Goal: Information Seeking & Learning: Learn about a topic

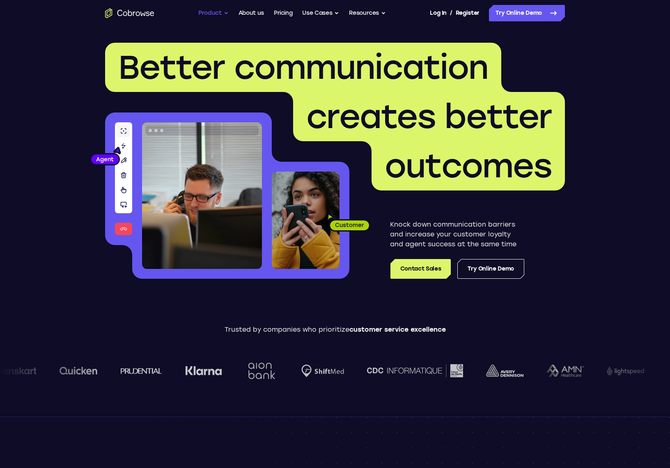
click at [211, 13] on button "Product" at bounding box center [213, 13] width 30 height 16
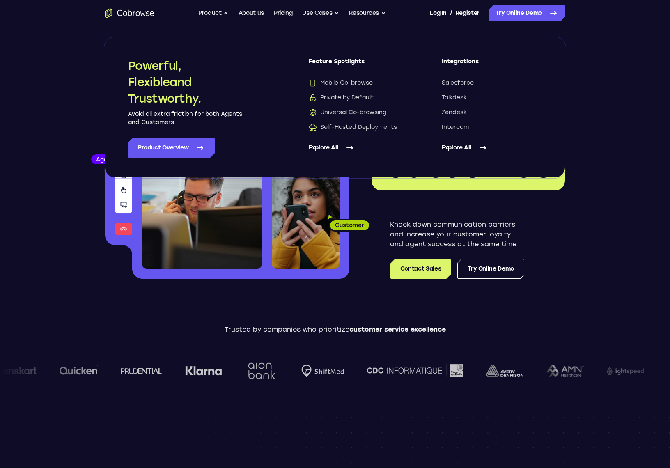
click at [74, 59] on header "Better communication creates better outcomes Customer Agent Agent Knock down co…" at bounding box center [335, 163] width 526 height 275
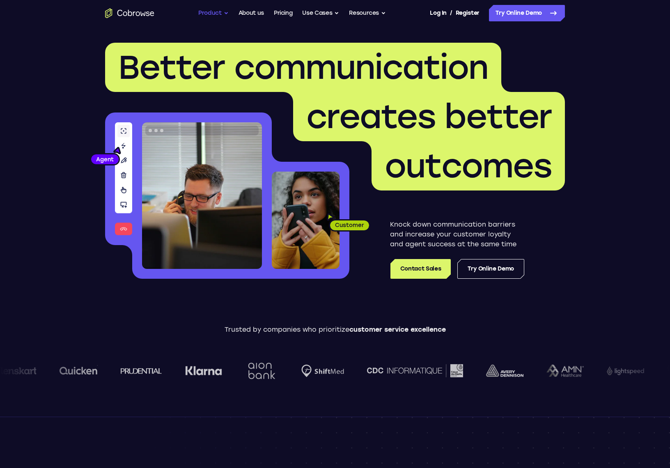
click at [209, 15] on button "Product" at bounding box center [213, 13] width 30 height 16
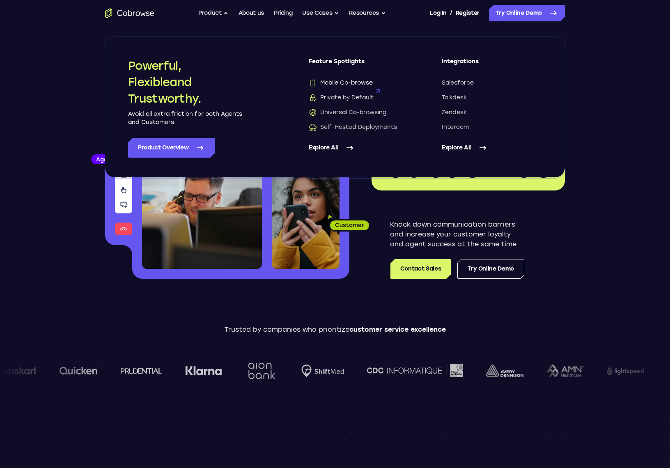
click at [348, 83] on span "Mobile Co-browse" at bounding box center [341, 83] width 64 height 8
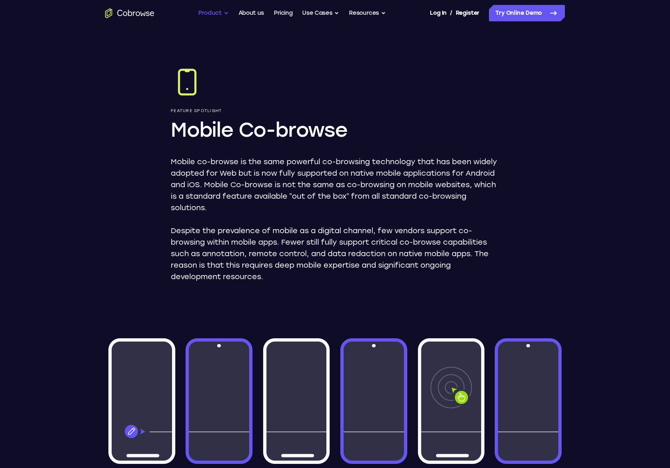
click at [207, 13] on button "Product" at bounding box center [213, 13] width 30 height 16
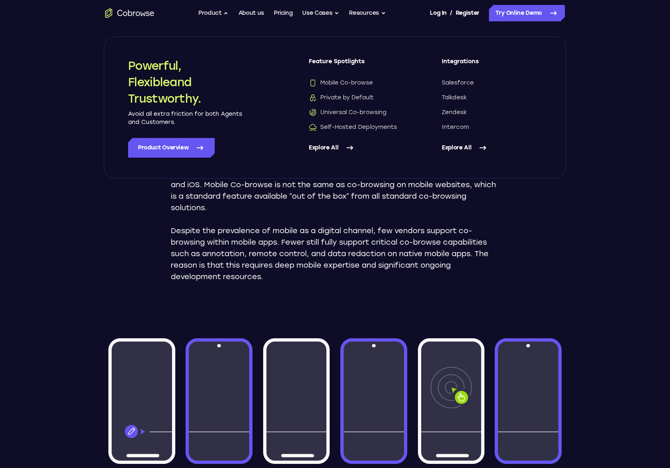
click at [461, 147] on link "Explore All" at bounding box center [492, 148] width 100 height 20
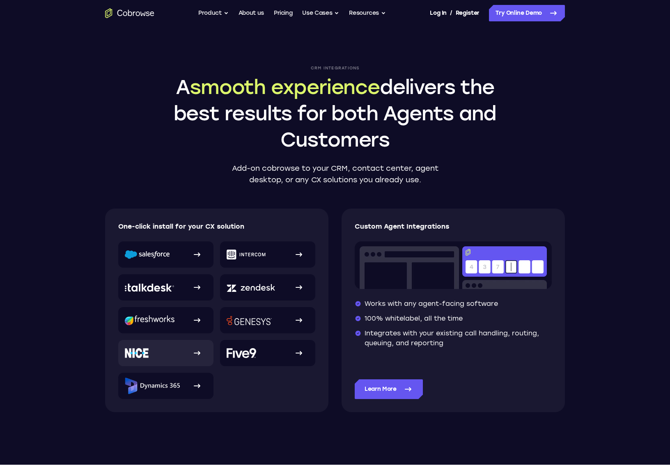
click at [174, 354] on link at bounding box center [165, 353] width 95 height 26
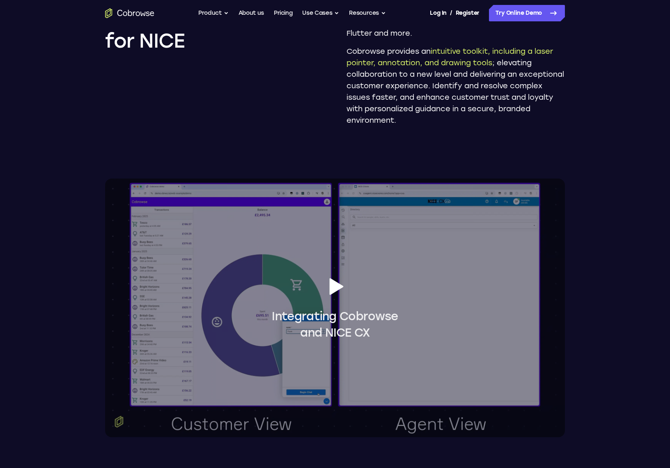
scroll to position [616, 0]
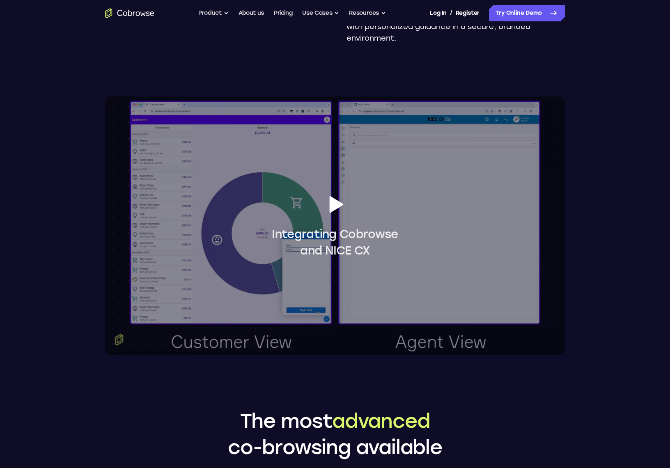
click at [335, 205] on icon at bounding box center [337, 204] width 14 height 17
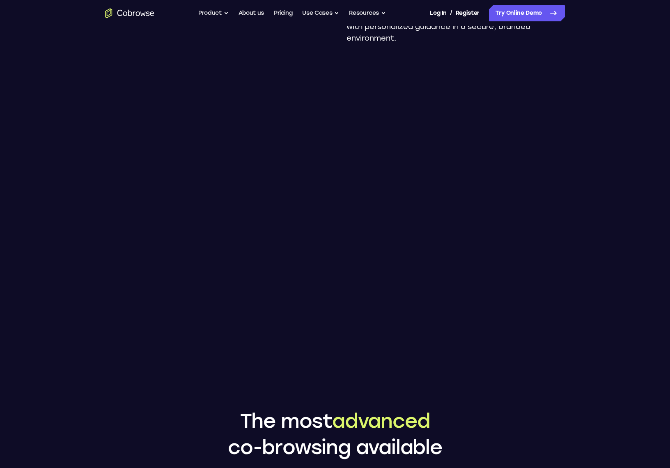
click at [526, 384] on div "Add Cobrowse to The most advanced co-browsing solution in the NICE CXexchange E…" at bounding box center [335, 178] width 526 height 1536
click at [609, 301] on main "Add Cobrowse to The most advanced co-browsing solution in the NICE CXexchange E…" at bounding box center [335, 318] width 670 height 1869
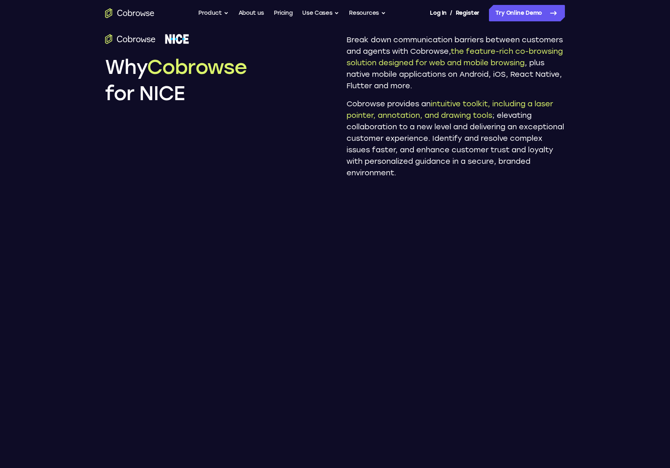
scroll to position [328, 0]
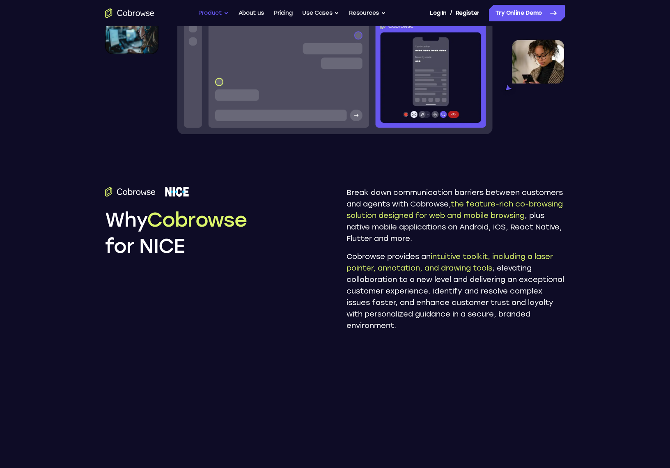
click at [223, 14] on button "Product" at bounding box center [213, 13] width 30 height 16
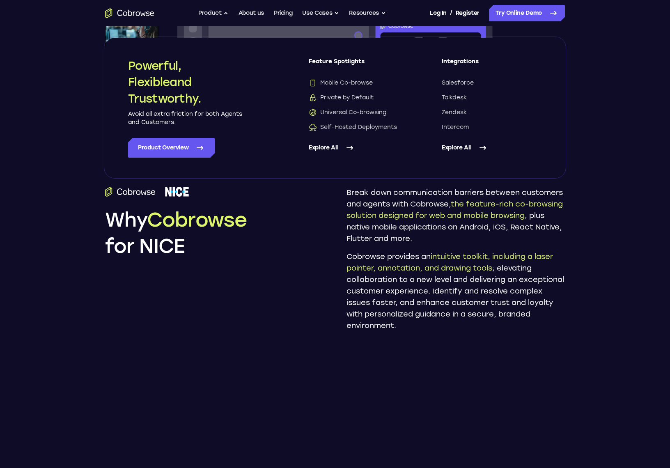
click at [322, 147] on link "Explore All" at bounding box center [359, 148] width 100 height 20
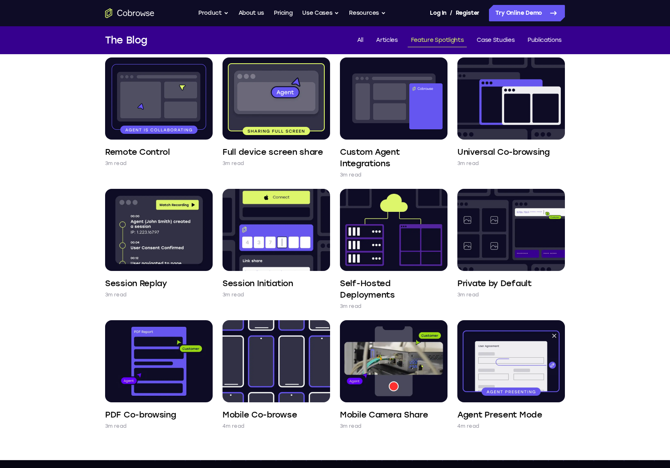
scroll to position [205, 0]
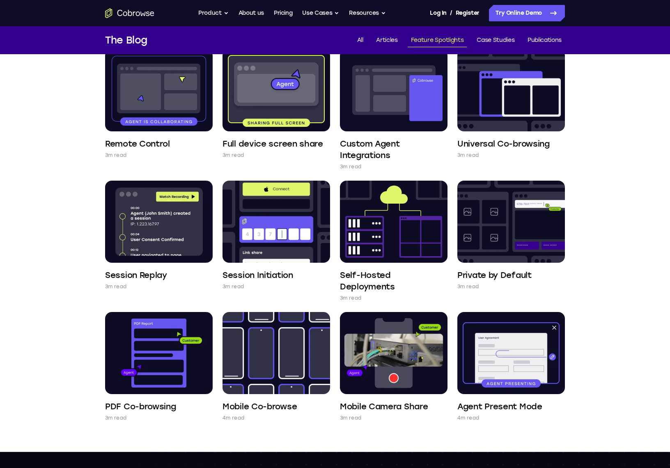
click at [627, 126] on div "Feature Spotlights Voice and Video 3m read AI Virtual Agent Co-browse 3m read E…" at bounding box center [335, 150] width 670 height 603
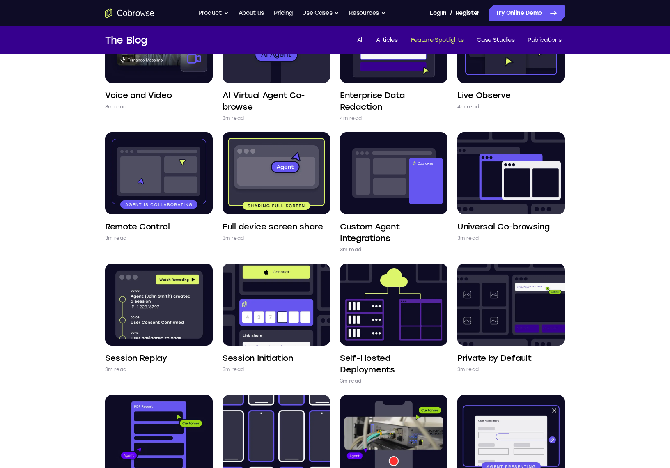
scroll to position [0, 0]
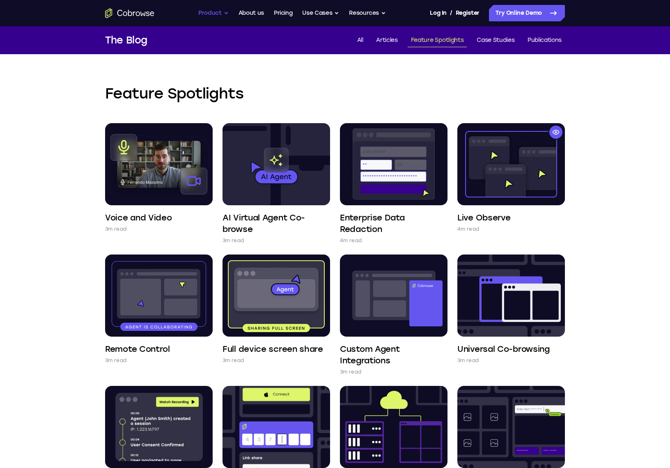
click at [213, 14] on button "Product" at bounding box center [213, 13] width 30 height 16
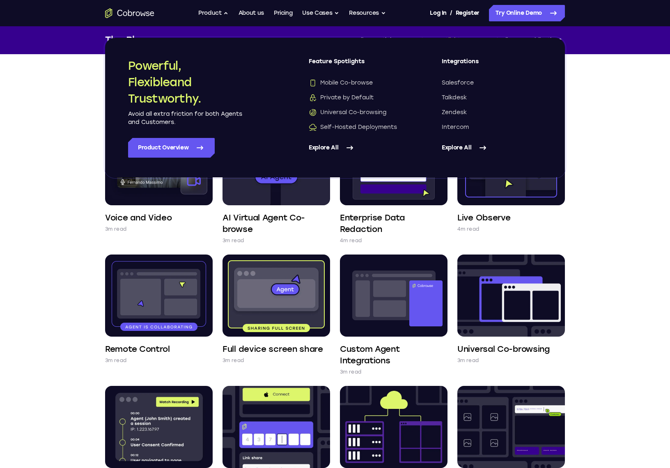
click at [629, 191] on div "Feature Spotlights Voice and Video 3m read AI Virtual Agent Co-browse 3m read E…" at bounding box center [335, 355] width 670 height 603
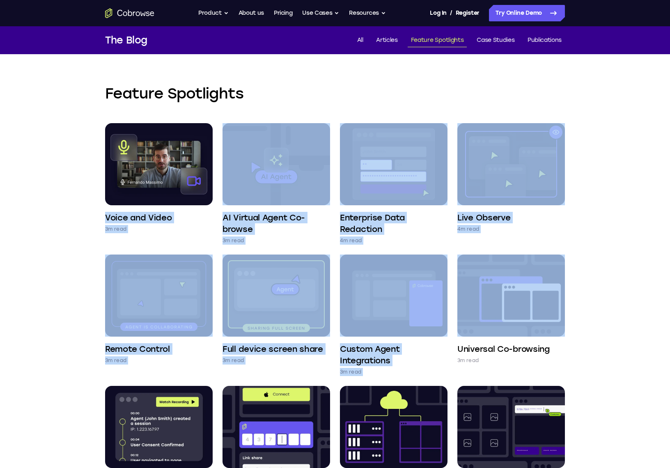
drag, startPoint x: 75, startPoint y: 212, endPoint x: 583, endPoint y: 263, distance: 510.8
click at [580, 269] on div "Feature Spotlights Voice and Video 3m read AI Virtual Agent Co-browse 3m read E…" at bounding box center [335, 355] width 526 height 603
click at [602, 212] on div "Feature Spotlights Voice and Video 3m read AI Virtual Agent Co-browse 3m read E…" at bounding box center [335, 355] width 670 height 603
click at [613, 217] on div "Feature Spotlights Voice and Video 3m read AI Virtual Agent Co-browse 3m read E…" at bounding box center [335, 355] width 670 height 603
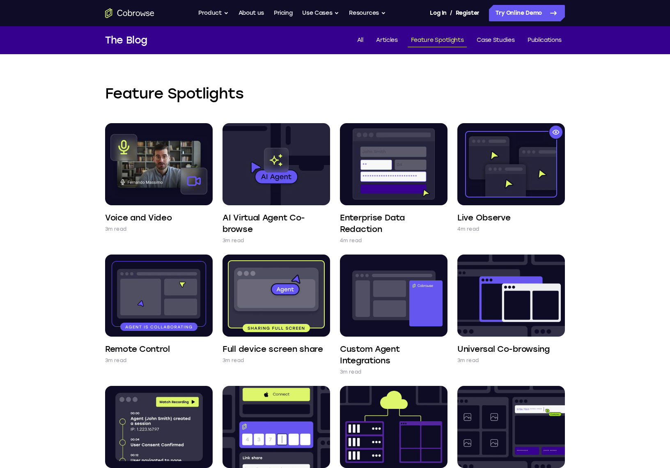
click at [588, 75] on div "Feature Spotlights Voice and Video 3m read AI Virtual Agent Co-browse 3m read E…" at bounding box center [335, 355] width 526 height 603
click at [71, 258] on div "Feature Spotlights Voice and Video 3m read AI Virtual Agent Co-browse 3m read E…" at bounding box center [335, 355] width 670 height 603
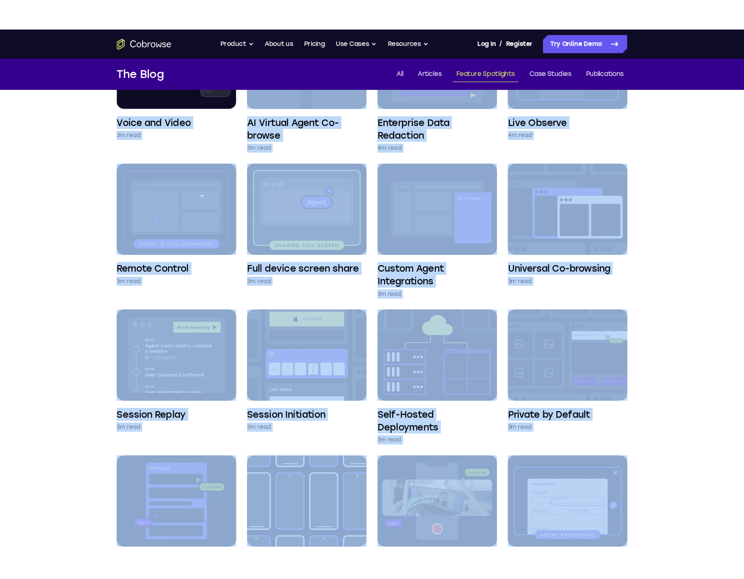
scroll to position [216, 0]
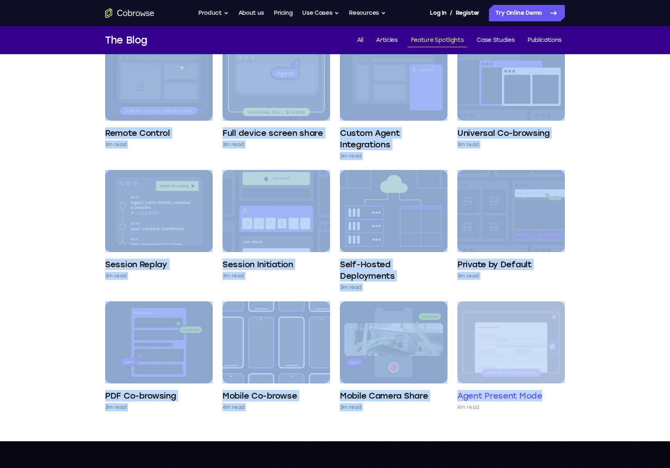
drag, startPoint x: 100, startPoint y: 215, endPoint x: 551, endPoint y: 398, distance: 486.2
click at [551, 398] on div "Feature Spotlights Voice and Video 3m read AI Virtual Agent Co-browse 3m read E…" at bounding box center [335, 139] width 526 height 603
copy div "Voice and Video 3m read AI Virtual Agent Co-browse 3m read Enterprise Data Reda…"
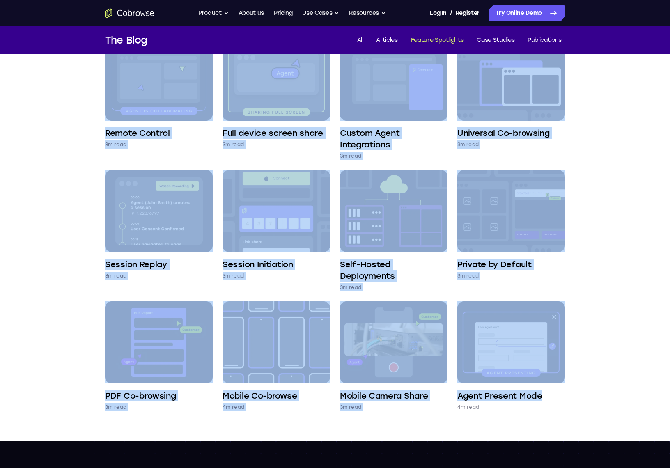
click at [93, 190] on div "Feature Spotlights Voice and Video 3m read AI Virtual Agent Co-browse 3m read E…" at bounding box center [335, 139] width 526 height 603
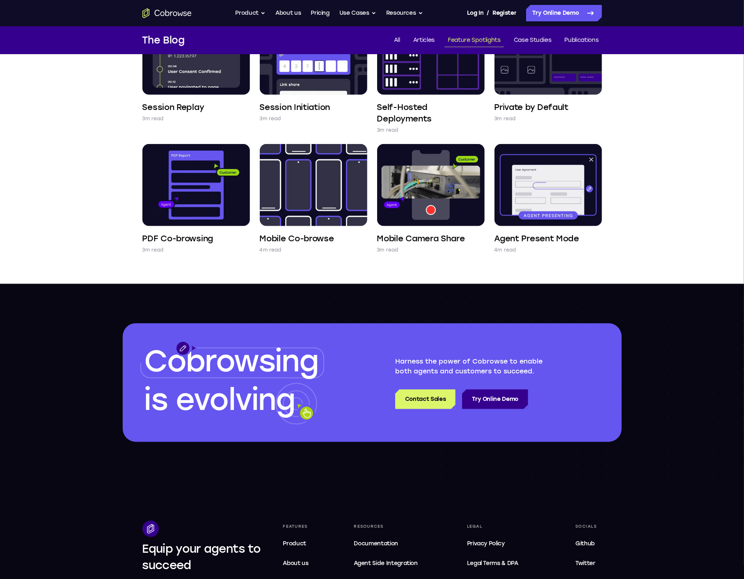
scroll to position [597, 0]
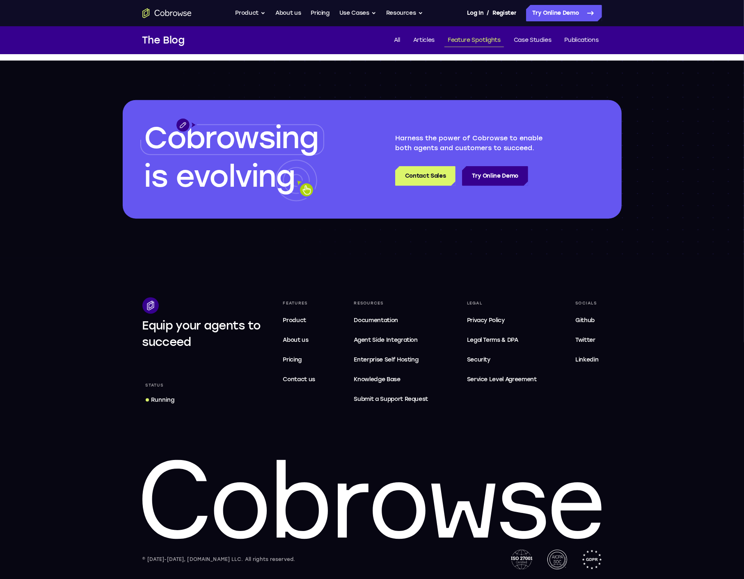
click at [651, 236] on div "Cobrowsing is evolving Harness the power of Cobrowse to enable both agents and …" at bounding box center [372, 159] width 744 height 197
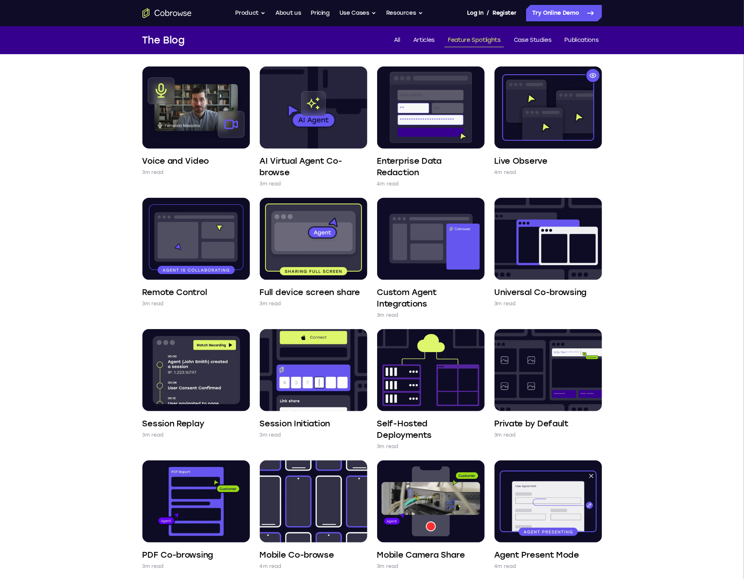
scroll to position [0, 0]
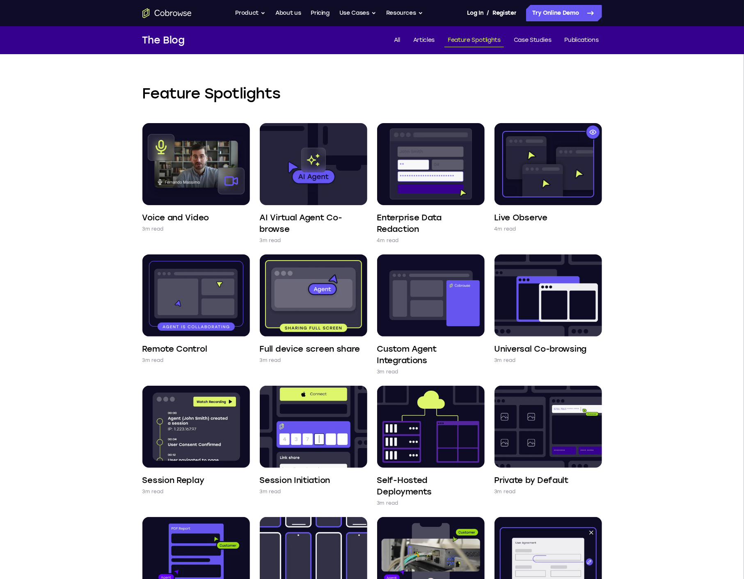
click at [170, 11] on icon "Go to the home page" at bounding box center [166, 13] width 49 height 10
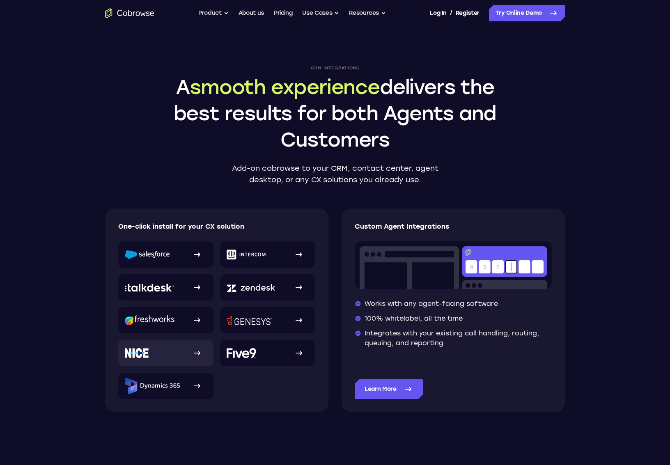
click at [168, 357] on link at bounding box center [165, 353] width 95 height 26
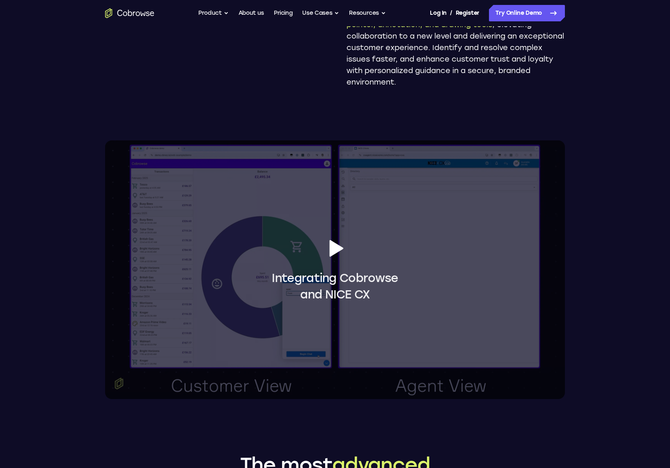
scroll to position [575, 0]
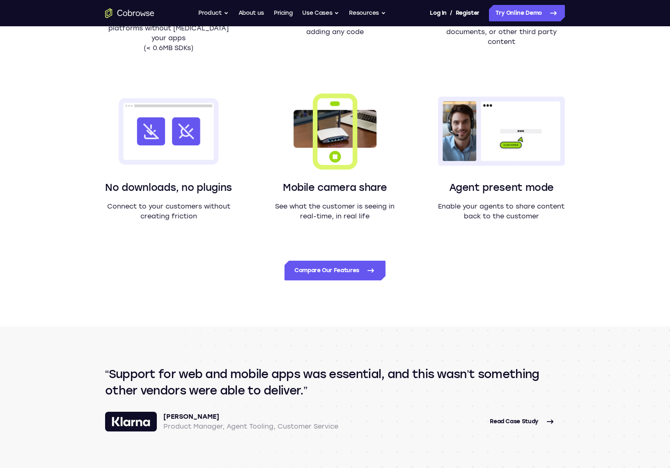
scroll to position [739, 0]
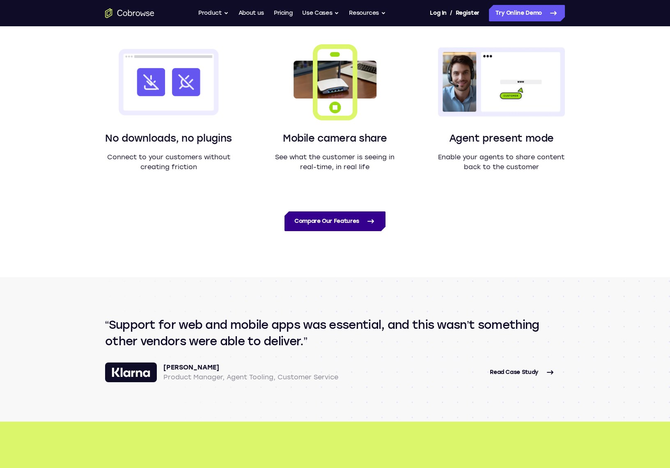
click at [339, 223] on link "Compare Our Features" at bounding box center [335, 221] width 101 height 20
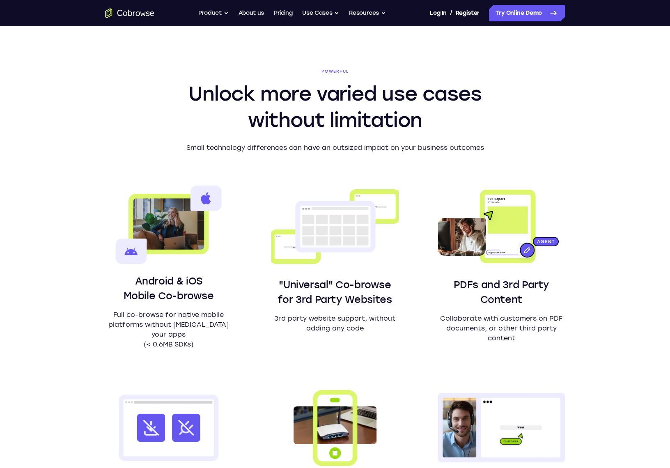
scroll to position [370, 0]
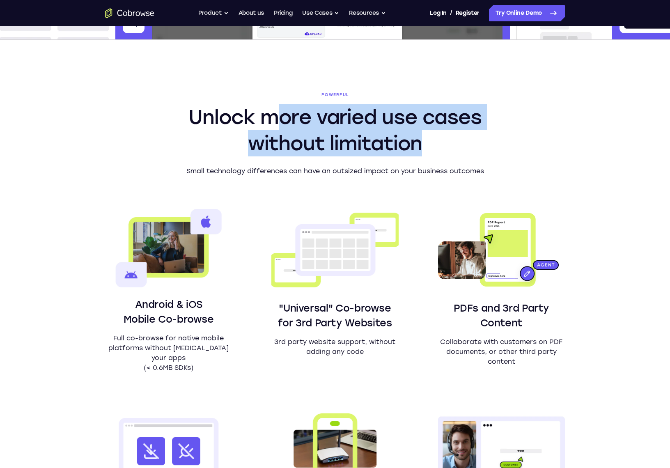
drag, startPoint x: 272, startPoint y: 120, endPoint x: 421, endPoint y: 140, distance: 150.8
click at [421, 140] on h2 "Unlock more varied use cases without limitation" at bounding box center [334, 130] width 315 height 53
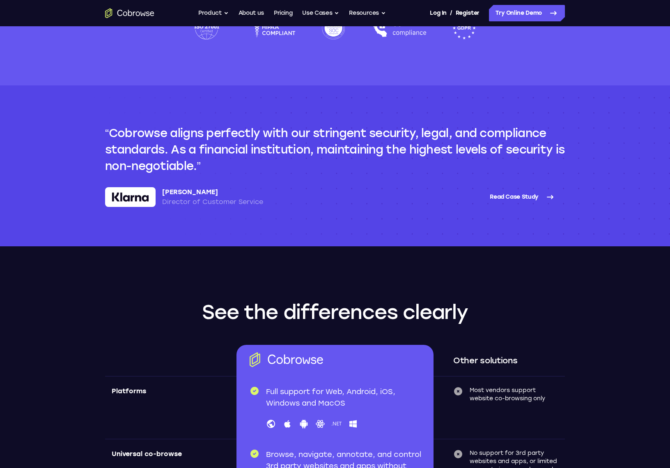
scroll to position [2382, 0]
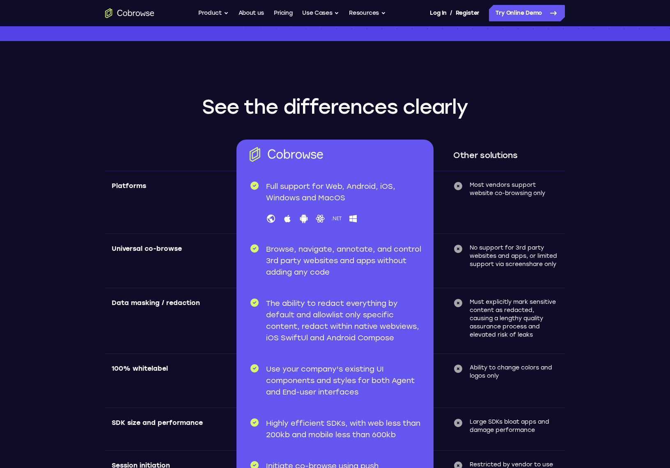
click at [268, 105] on h2 "See the differences clearly" at bounding box center [335, 107] width 460 height 26
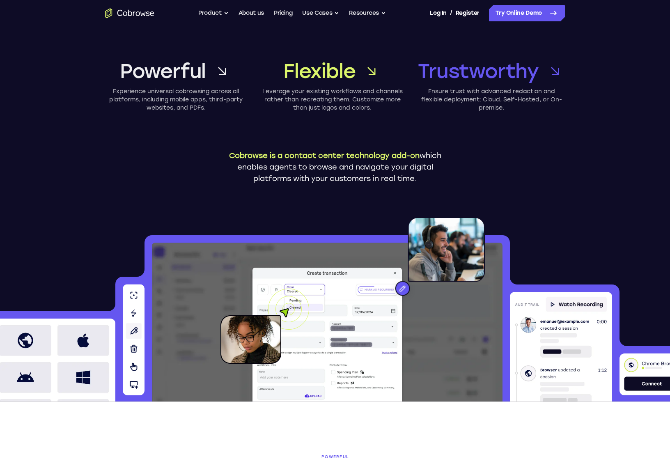
scroll to position [0, 0]
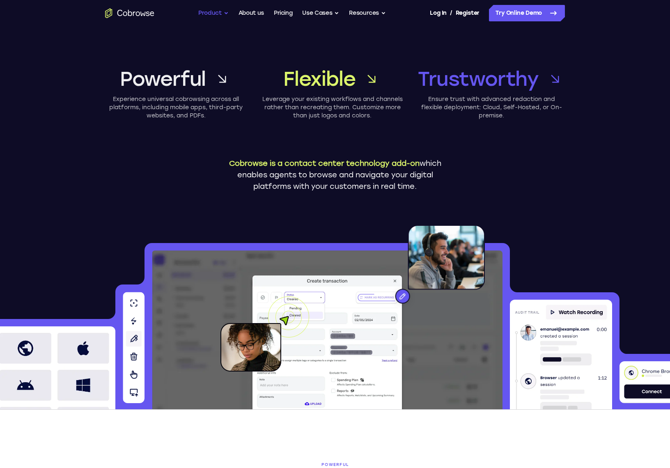
click at [215, 14] on button "Product" at bounding box center [213, 13] width 30 height 16
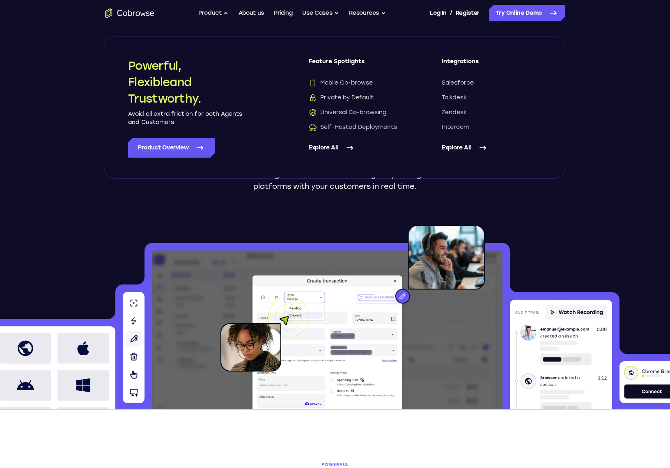
click at [631, 189] on header "Powerful, Flexible, Trustworthy Powerful Experience universal cobrowsing across…" at bounding box center [335, 217] width 670 height 383
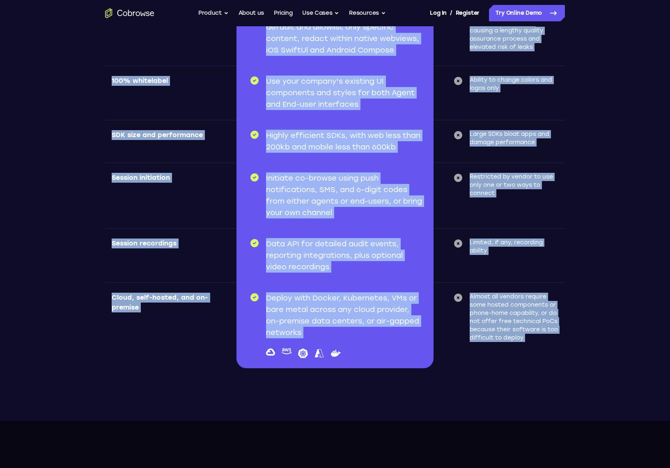
scroll to position [2688, 0]
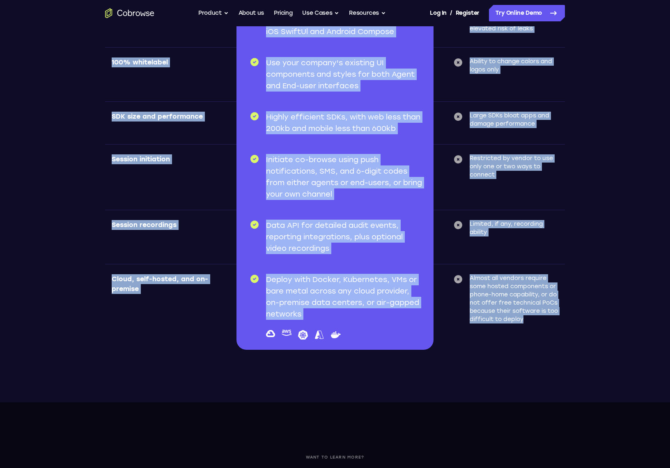
drag, startPoint x: 202, startPoint y: 104, endPoint x: 546, endPoint y: 324, distance: 408.2
click at [546, 324] on section "See the differences clearly Other solutions Platforms Full support for Web, And…" at bounding box center [335, 69] width 526 height 668
copy section "See the differences clearly Other solutions Platforms Full support for Web, And…"
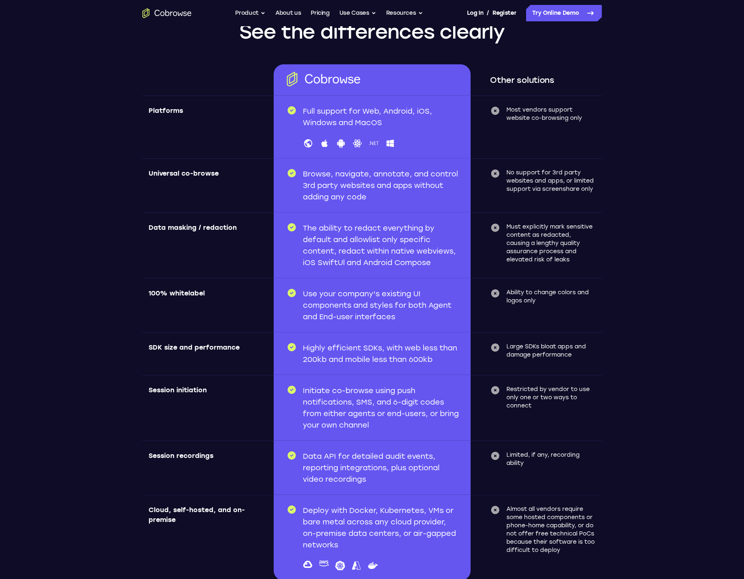
scroll to position [2455, 0]
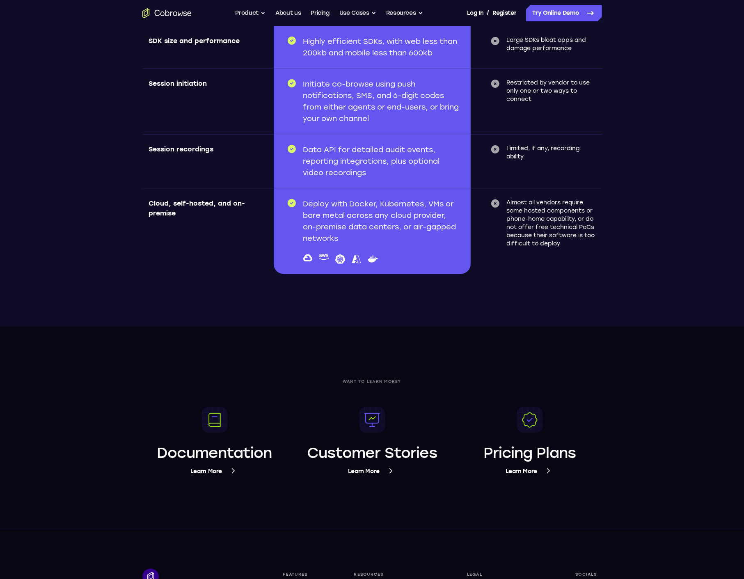
scroll to position [2920, 0]
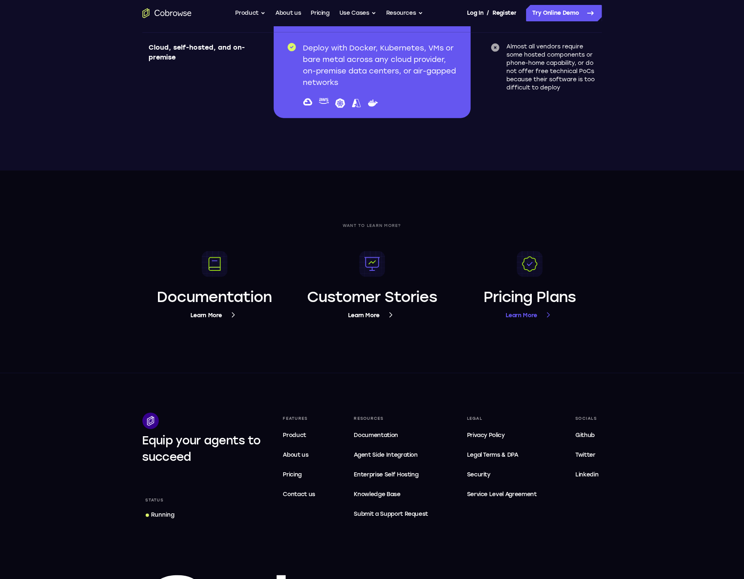
click at [522, 310] on div "Pricing Plans Learn More" at bounding box center [530, 303] width 145 height 33
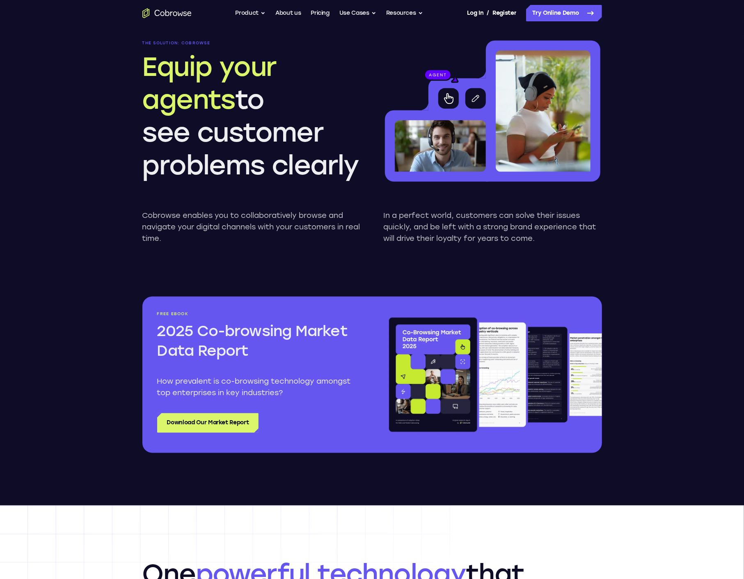
scroll to position [638, 0]
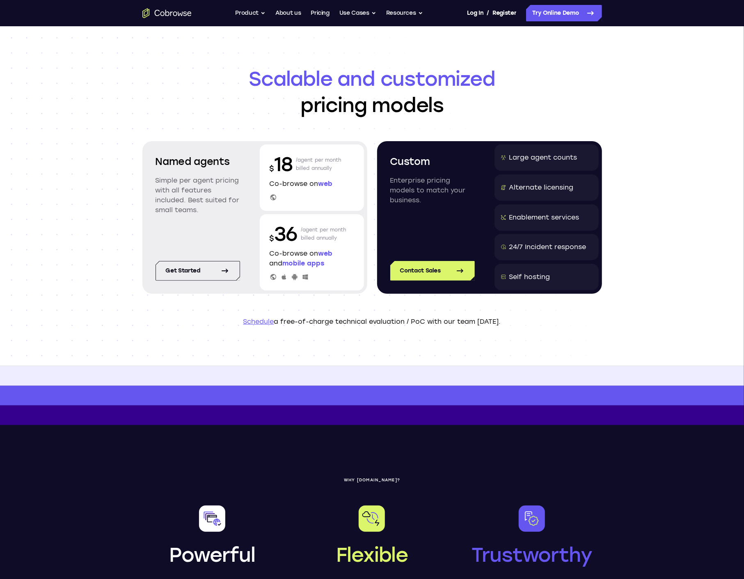
drag, startPoint x: 157, startPoint y: 180, endPoint x: 203, endPoint y: 210, distance: 54.3
click at [203, 210] on p "Simple per agent pricing with all features included. Best suited for small team…" at bounding box center [198, 195] width 85 height 39
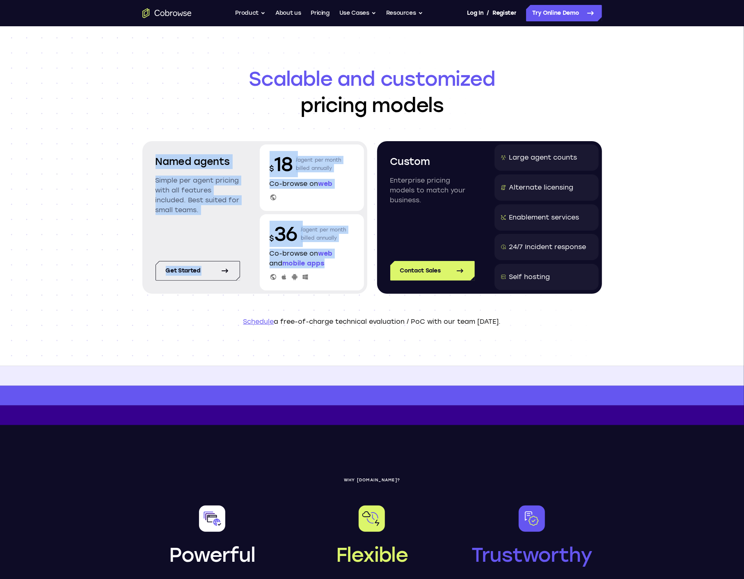
drag, startPoint x: 328, startPoint y: 266, endPoint x: 156, endPoint y: 160, distance: 202.0
click at [156, 160] on div "Named agents Simple per agent pricing with all features included. Best suited f…" at bounding box center [254, 217] width 225 height 153
click at [136, 225] on header "Scalable and customized pricing models Named agents Simple per agent pricing wi…" at bounding box center [373, 196] width 526 height 340
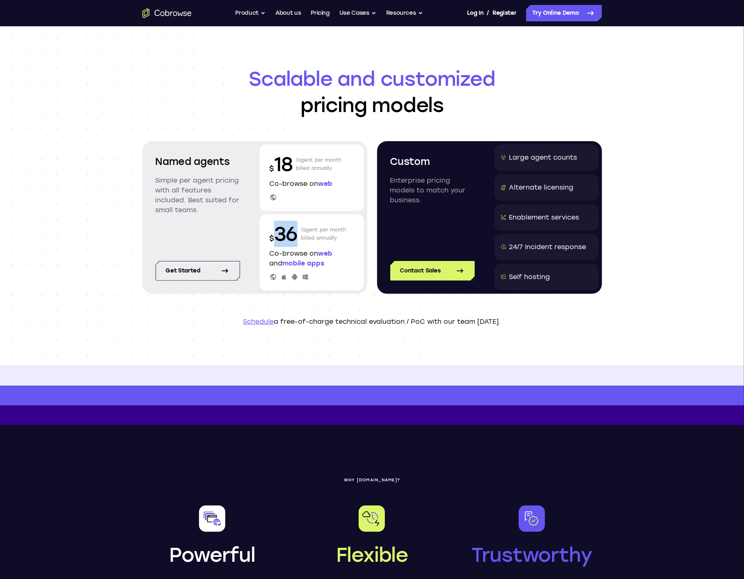
drag, startPoint x: 296, startPoint y: 234, endPoint x: 278, endPoint y: 235, distance: 18.1
click at [278, 235] on p "$ 36" at bounding box center [284, 234] width 28 height 26
click at [338, 306] on header "Scalable and customized pricing models Named agents Simple per agent pricing wi…" at bounding box center [373, 196] width 526 height 340
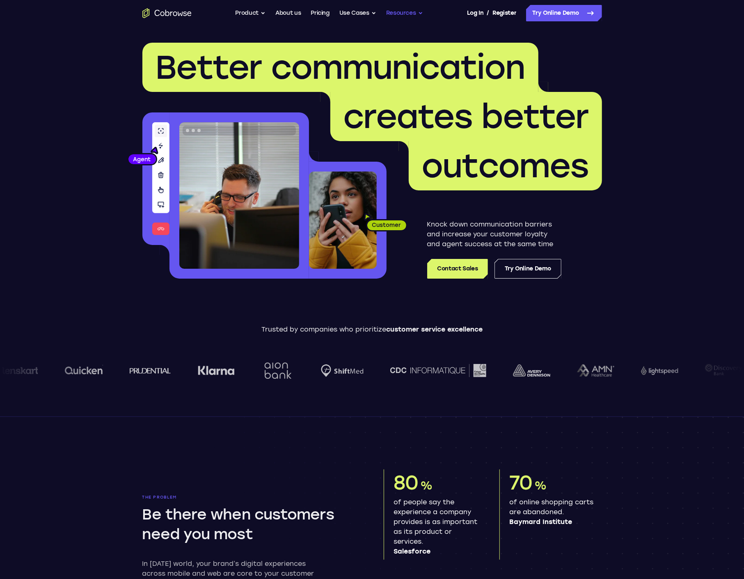
click at [411, 12] on button "Resources" at bounding box center [404, 13] width 37 height 16
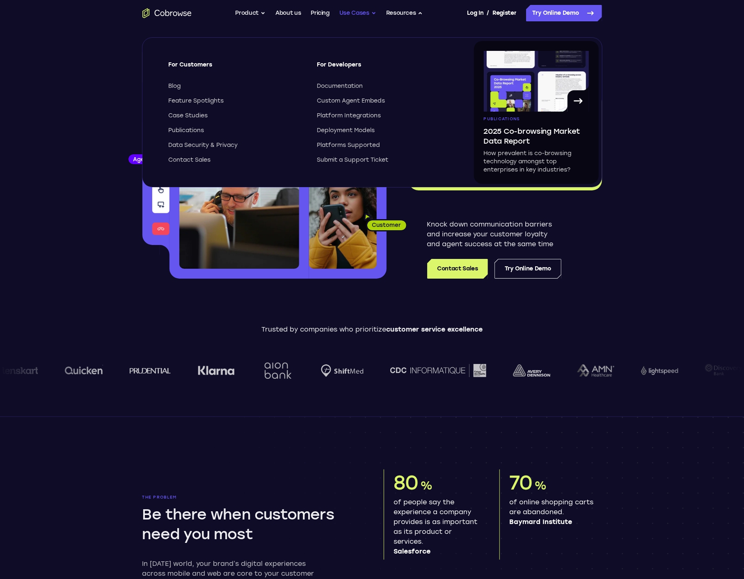
click at [365, 14] on button "Use Cases" at bounding box center [358, 13] width 37 height 16
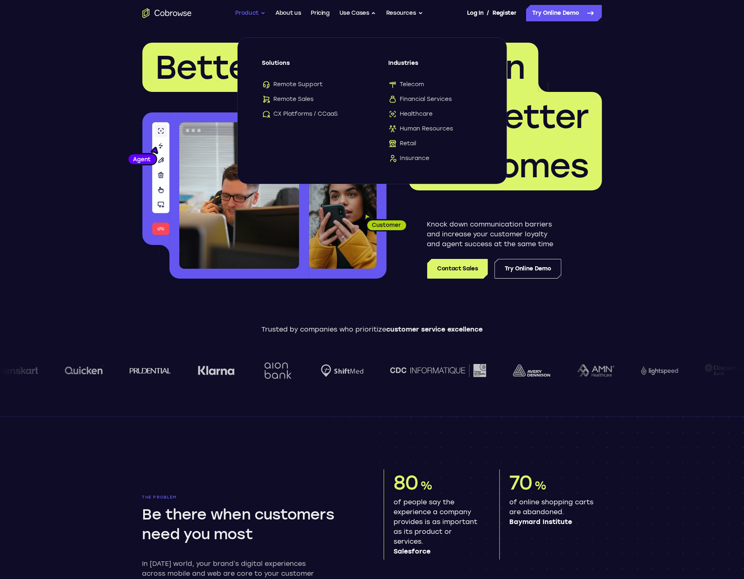
click at [253, 16] on button "Product" at bounding box center [251, 13] width 30 height 16
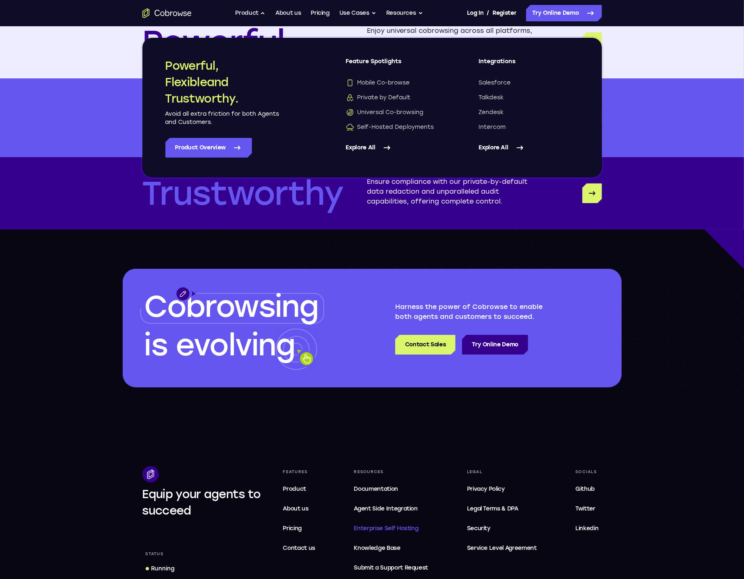
scroll to position [2274, 0]
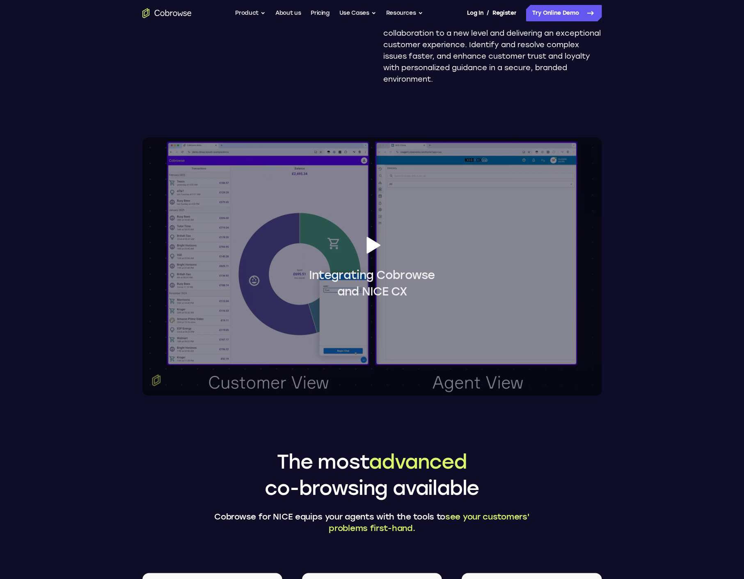
click at [413, 250] on span "Integrating Cobrowse and NICE CX" at bounding box center [372, 267] width 460 height 66
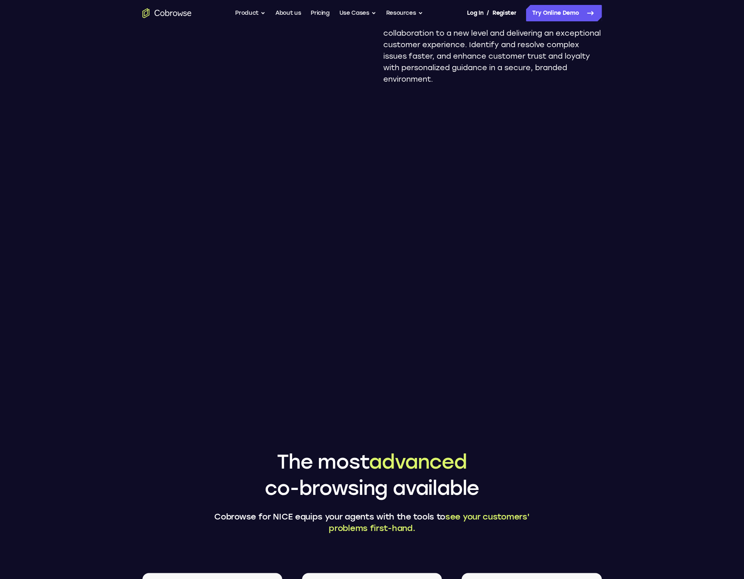
drag, startPoint x: 403, startPoint y: 256, endPoint x: 642, endPoint y: 269, distance: 238.9
click at [642, 269] on main "Add Cobrowse to The most advanced co-browsing solution in the NICE CXexchange E…" at bounding box center [372, 359] width 744 height 1869
